Goal: Information Seeking & Learning: Find specific fact

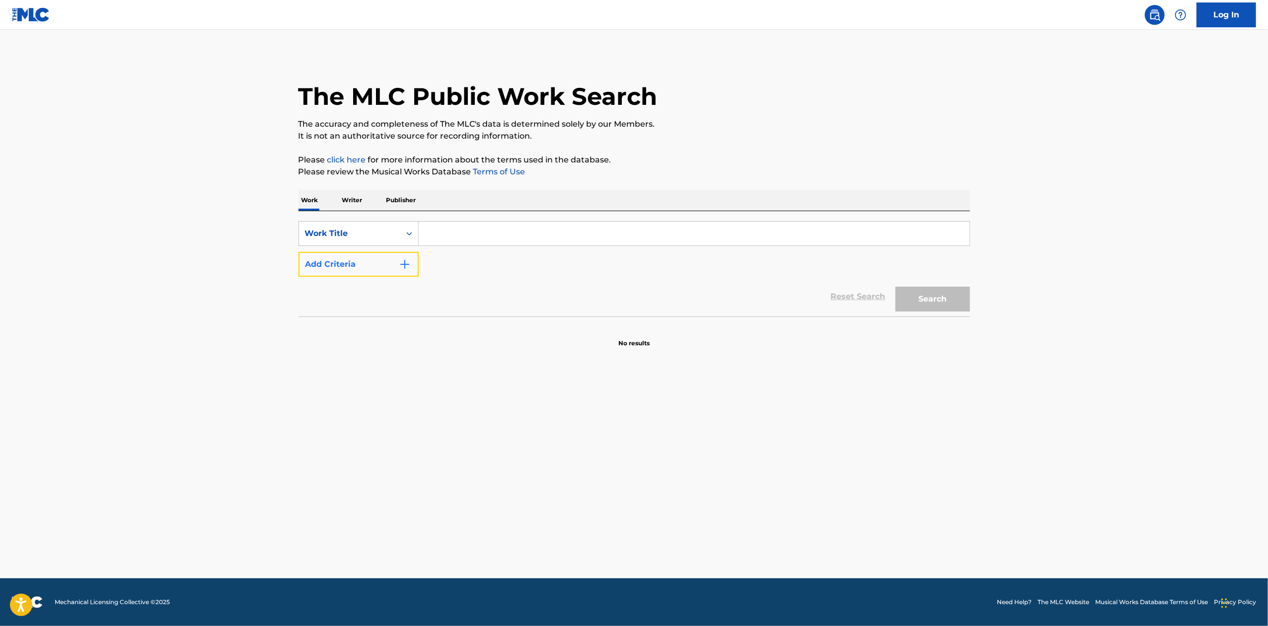
click at [414, 254] on button "Add Criteria" at bounding box center [358, 264] width 120 height 25
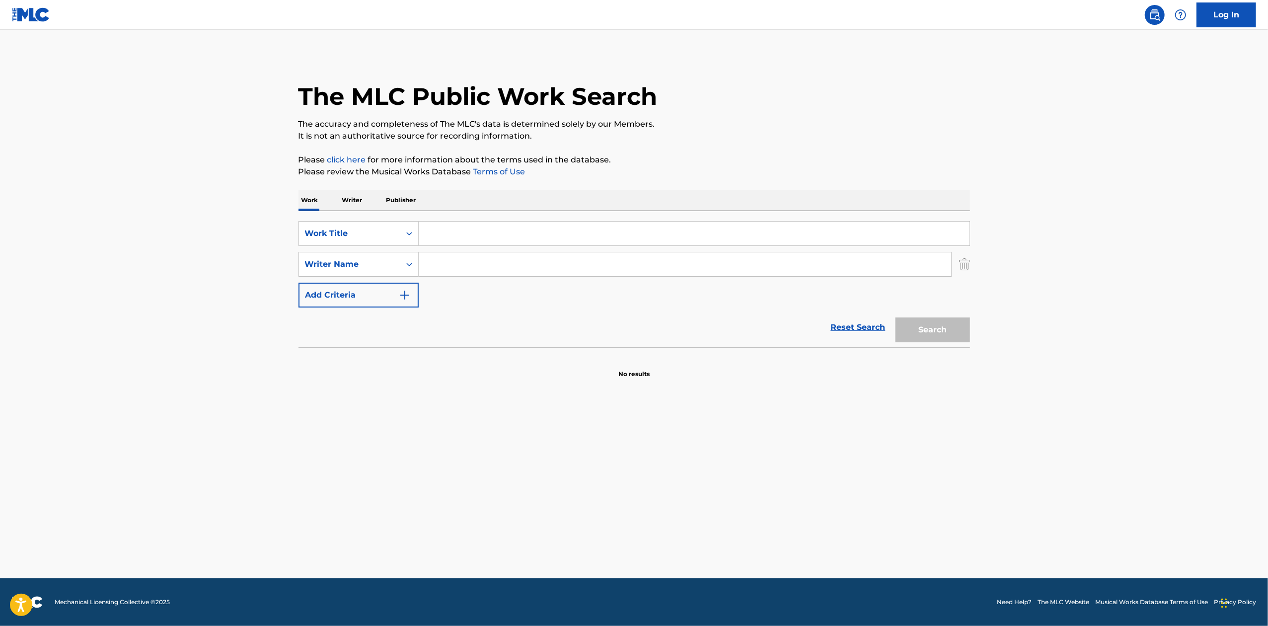
click at [465, 233] on input "Search Form" at bounding box center [694, 233] width 551 height 24
type input "the heart from your hate"
click at [584, 257] on input "Search Form" at bounding box center [685, 264] width 532 height 24
type input "heafy"
click at [895, 317] on button "Search" at bounding box center [932, 329] width 74 height 25
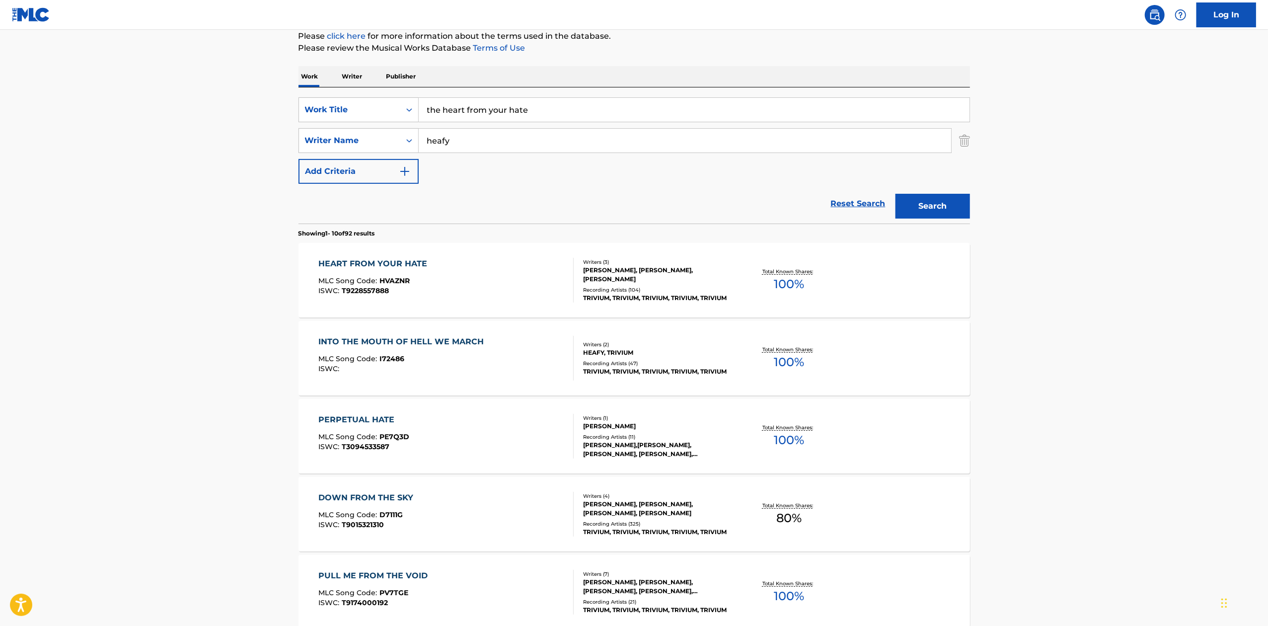
scroll to position [132, 0]
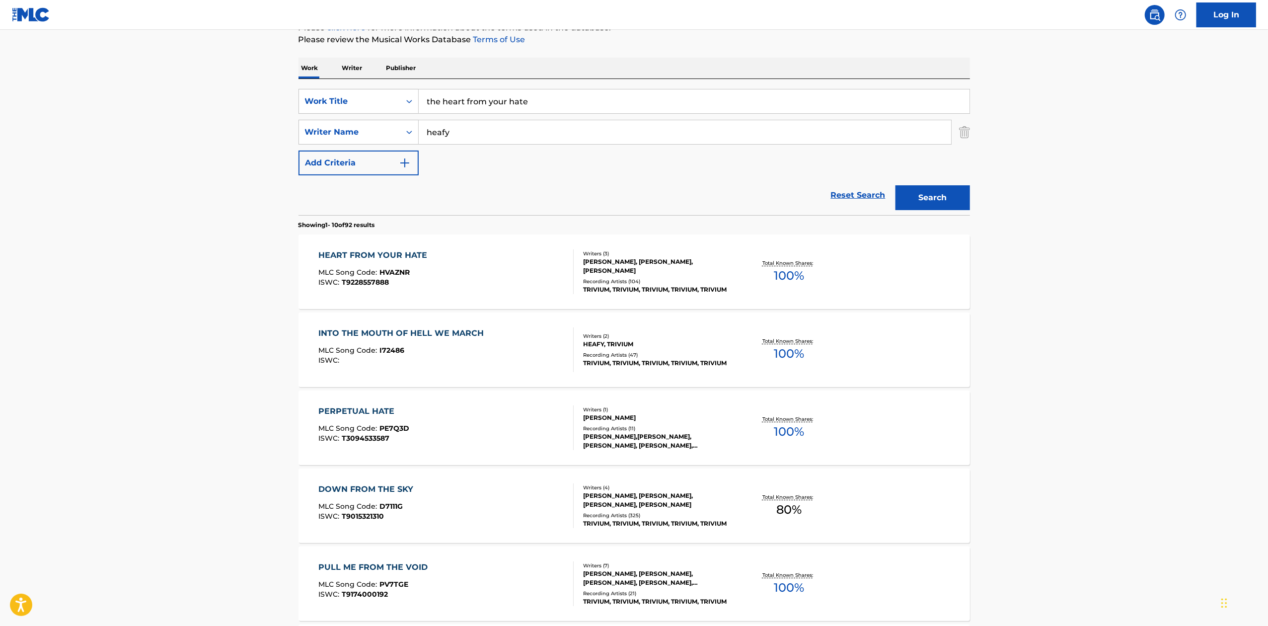
click at [831, 273] on div "Total Known Shares: 100 %" at bounding box center [789, 272] width 112 height 30
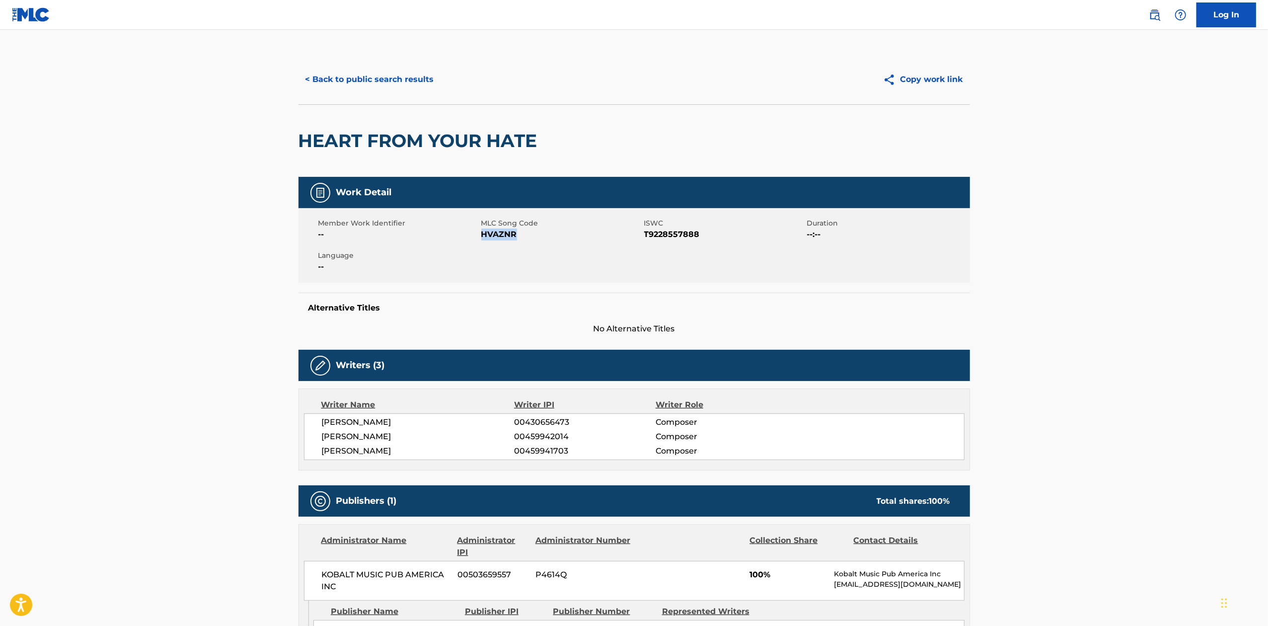
drag, startPoint x: 518, startPoint y: 229, endPoint x: 483, endPoint y: 237, distance: 36.5
click at [483, 237] on span "HVAZNR" at bounding box center [561, 234] width 160 height 12
copy span "HVAZNR"
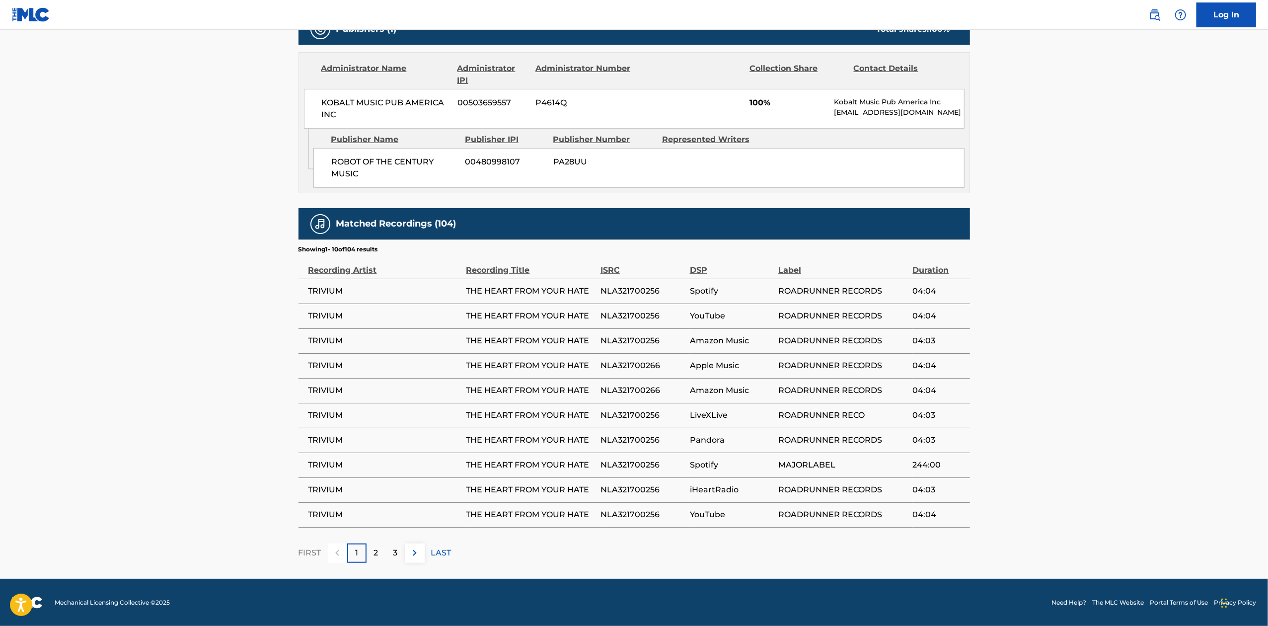
scroll to position [474, 0]
drag, startPoint x: 453, startPoint y: 289, endPoint x: 587, endPoint y: 296, distance: 133.7
click at [587, 296] on tr "TRIVIUM THE HEART FROM YOUR HATE NLA321700256 Spotify ROADRUNNER RECORDS 04:04" at bounding box center [633, 290] width 671 height 25
copy tr "THE HEART FROM YOUR HATE"
click at [592, 300] on td "THE HEART FROM YOUR HATE" at bounding box center [533, 290] width 134 height 25
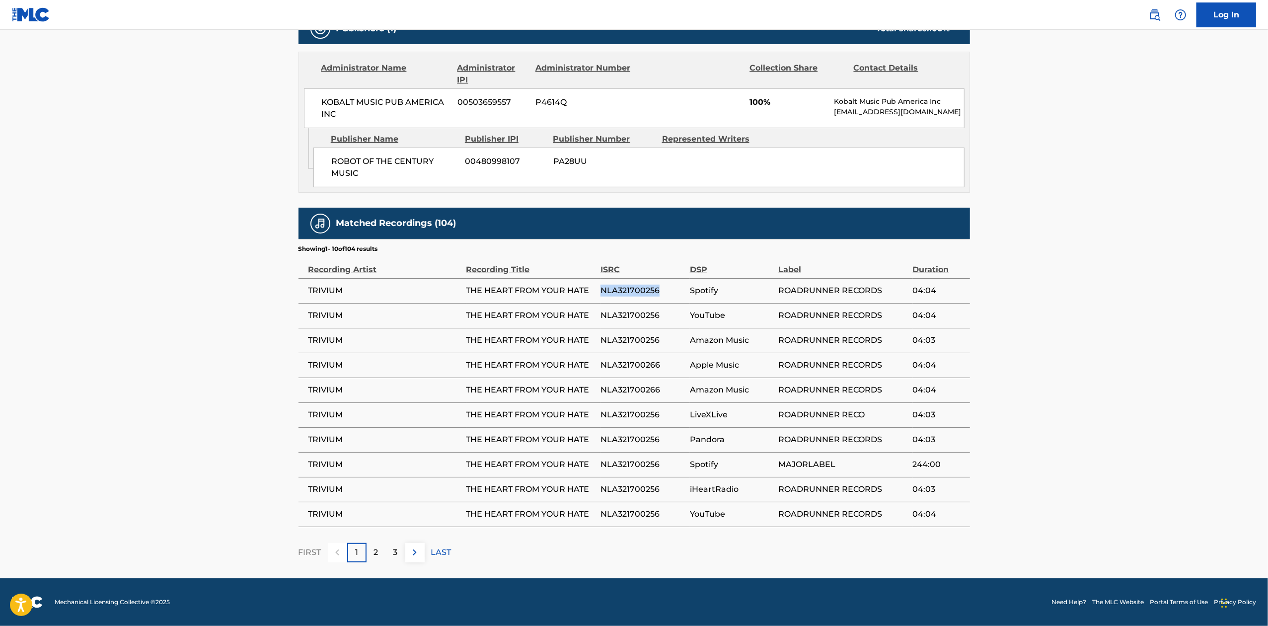
drag, startPoint x: 599, startPoint y: 295, endPoint x: 662, endPoint y: 298, distance: 63.6
click at [662, 298] on tr "TRIVIUM THE HEART FROM YOUR HATE NLA321700256 Spotify ROADRUNNER RECORDS 04:04" at bounding box center [633, 290] width 671 height 25
copy tr "NLA321700256"
drag, startPoint x: 463, startPoint y: 292, endPoint x: 588, endPoint y: 297, distance: 124.7
click at [588, 297] on tr "TRIVIUM THE HEART FROM YOUR HATE NLA321700256 Spotify ROADRUNNER RECORDS 04:04" at bounding box center [633, 290] width 671 height 25
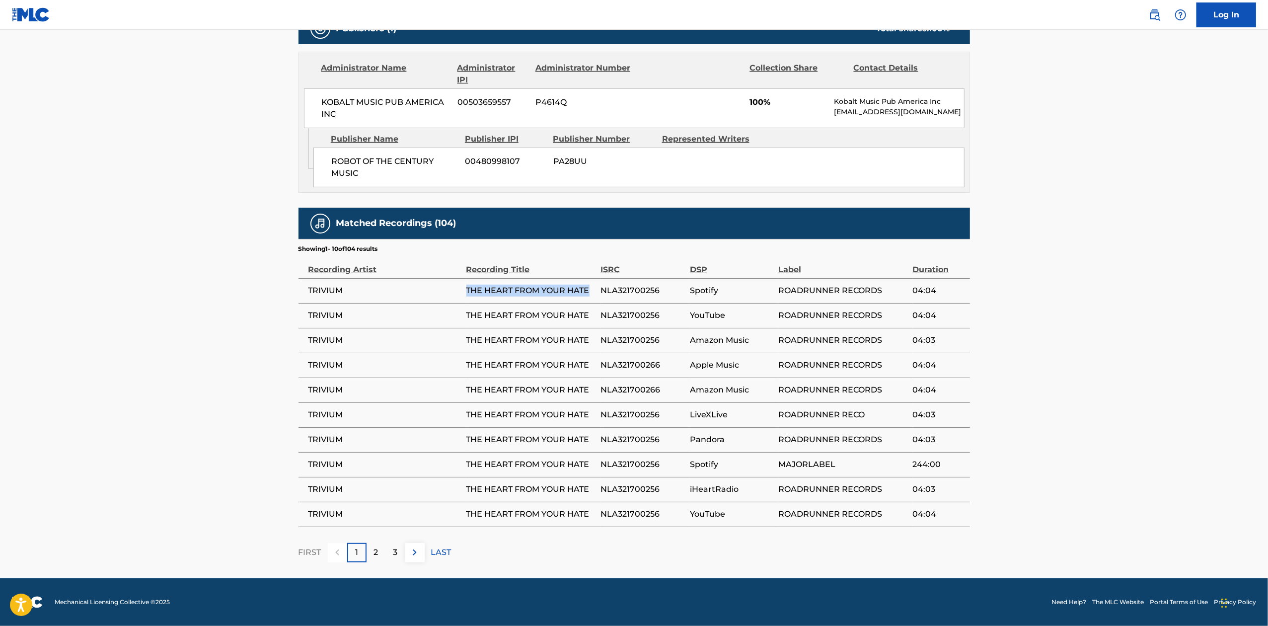
copy tr "THE HEART FROM YOUR HATE"
